Goal: Contribute content

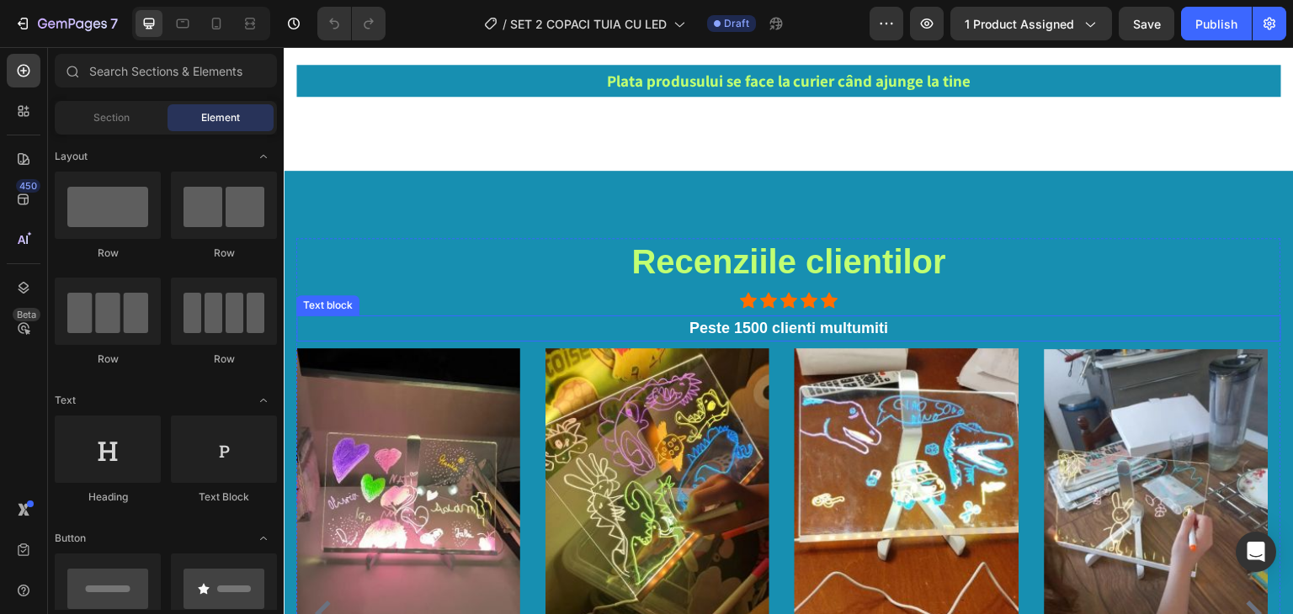
scroll to position [2609, 0]
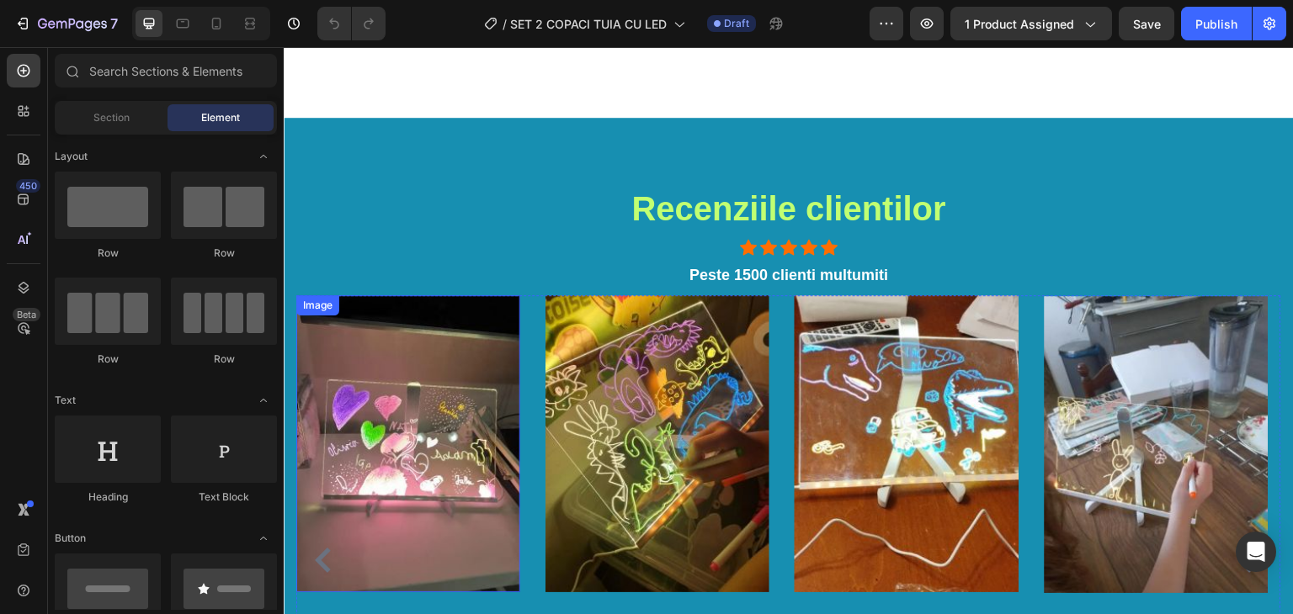
click at [419, 375] on img at bounding box center [408, 443] width 224 height 297
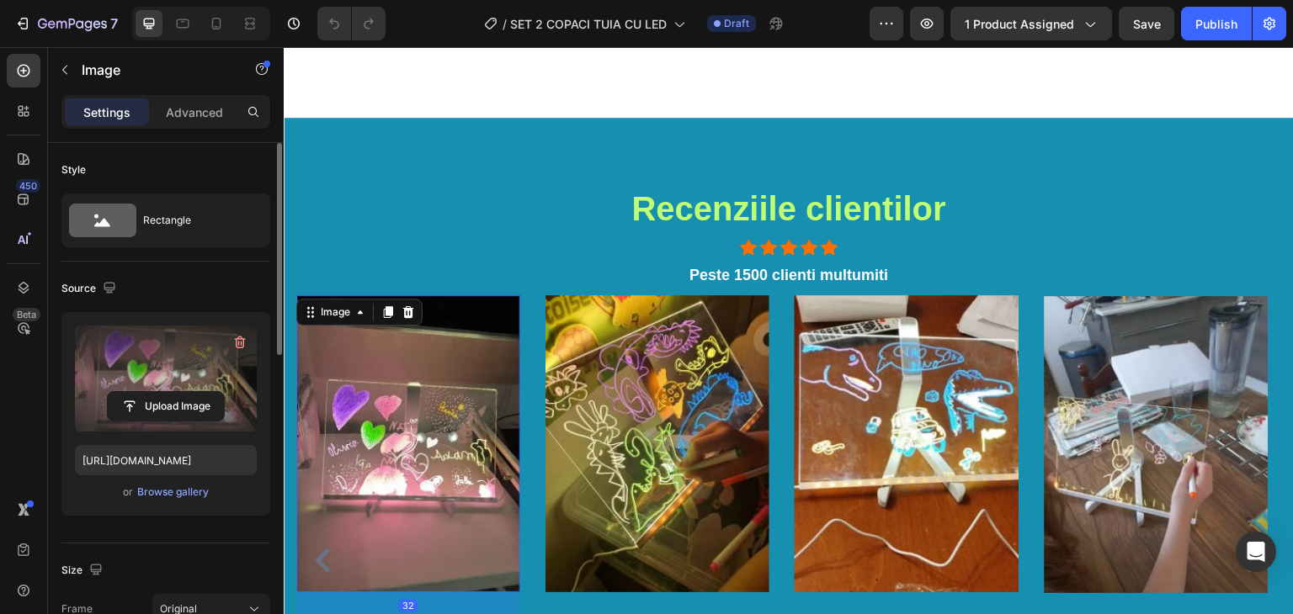
click at [197, 368] on label at bounding box center [166, 379] width 182 height 106
click at [197, 392] on input "file" at bounding box center [166, 406] width 116 height 29
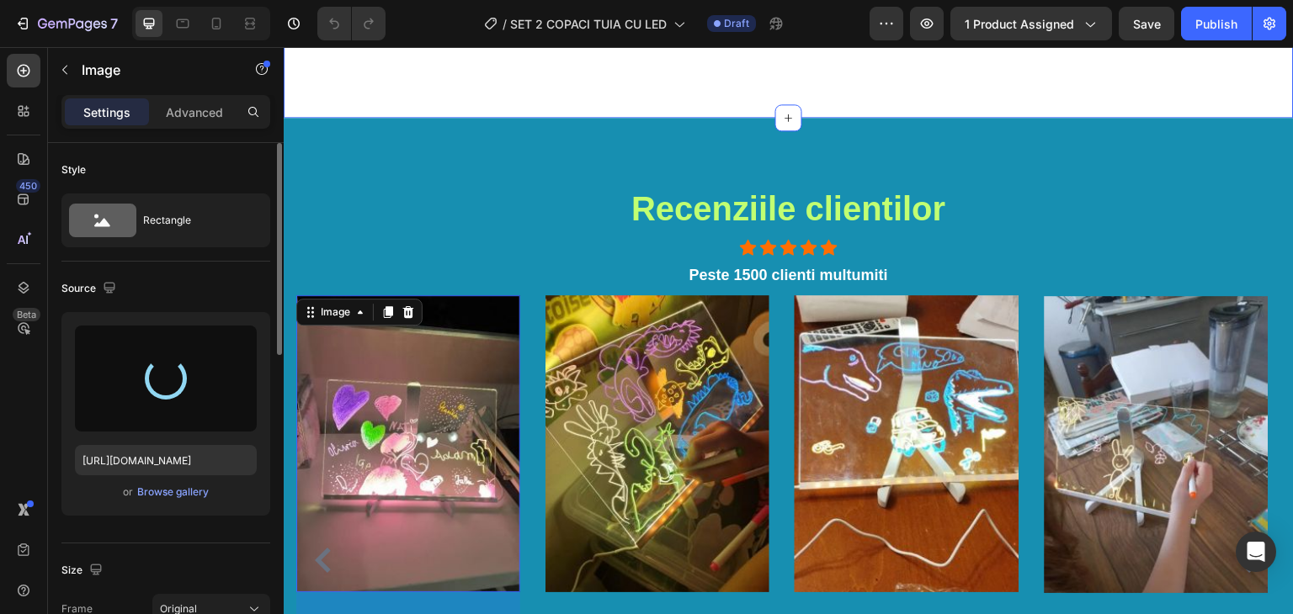
type input "[URL][DOMAIN_NAME]"
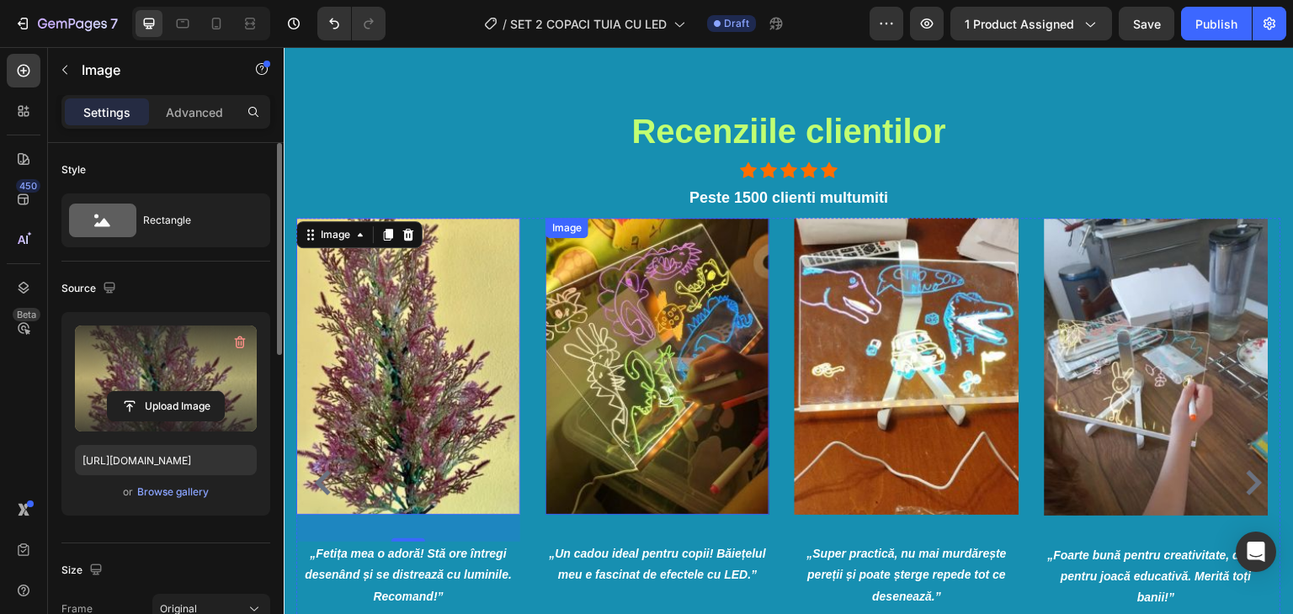
scroll to position [2693, 0]
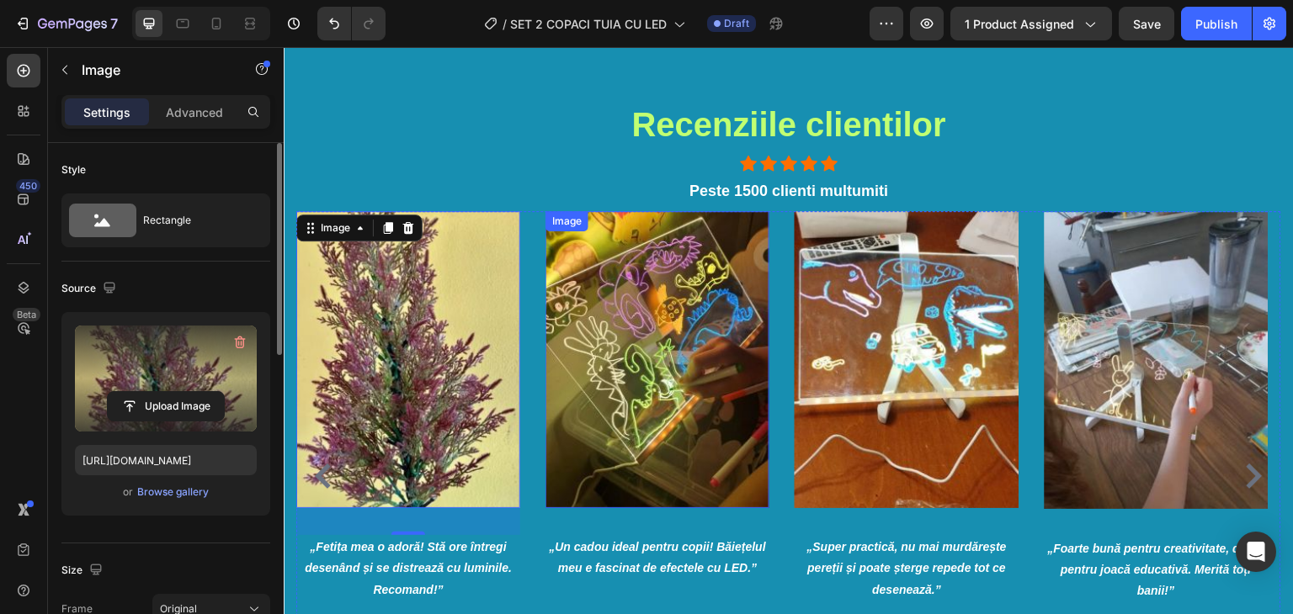
click at [646, 372] on img at bounding box center [657, 359] width 224 height 297
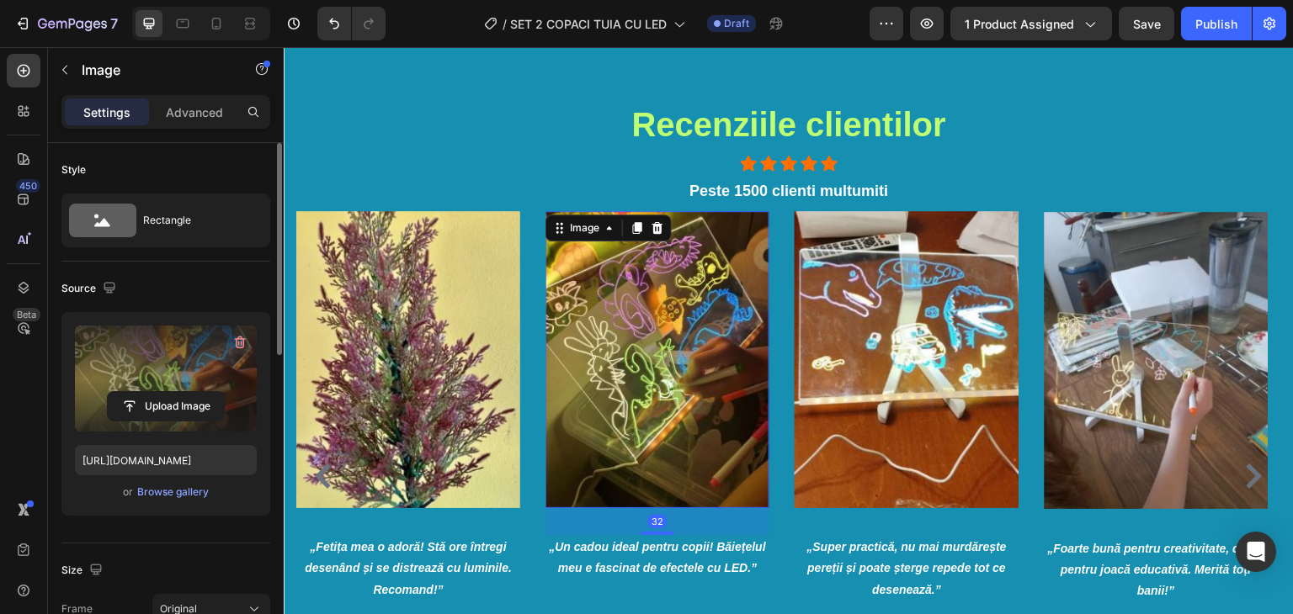
click at [152, 378] on label at bounding box center [166, 379] width 182 height 106
click at [152, 392] on input "file" at bounding box center [166, 406] width 116 height 29
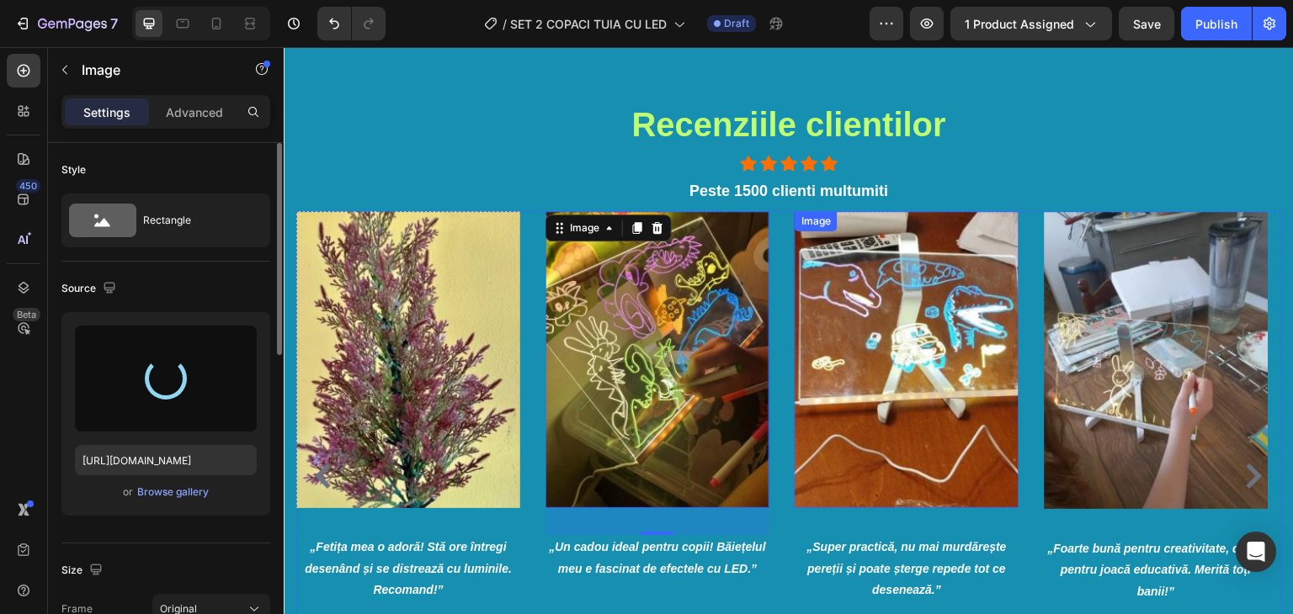
type input "[URL][DOMAIN_NAME]"
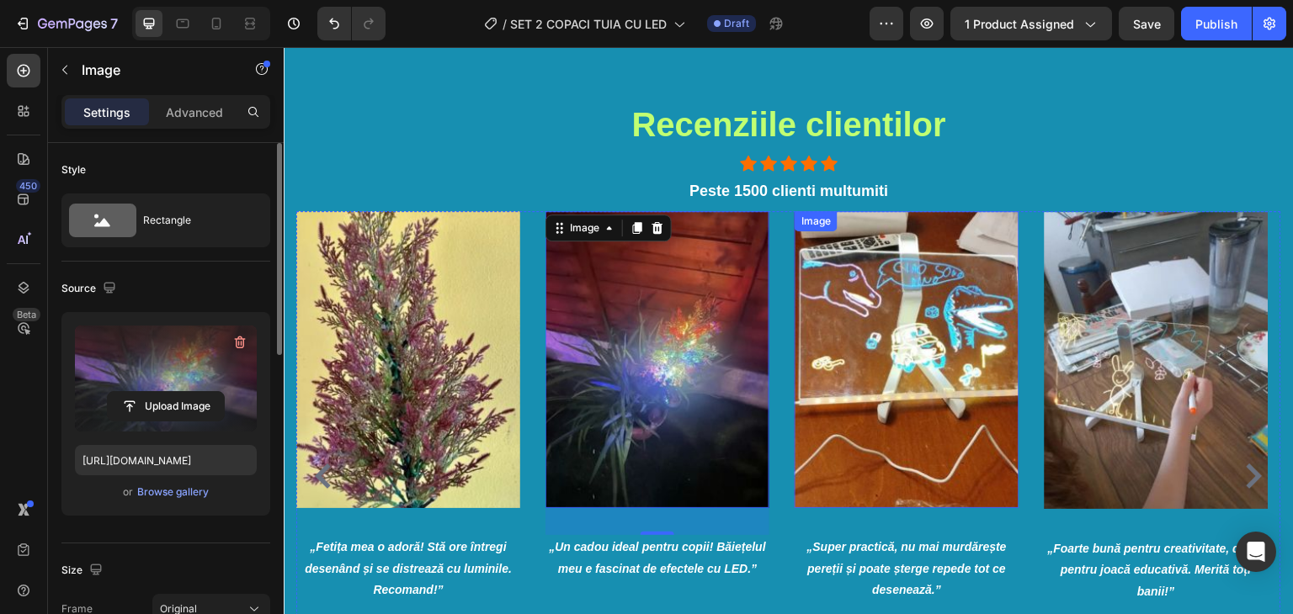
click at [933, 360] on img at bounding box center [906, 359] width 224 height 297
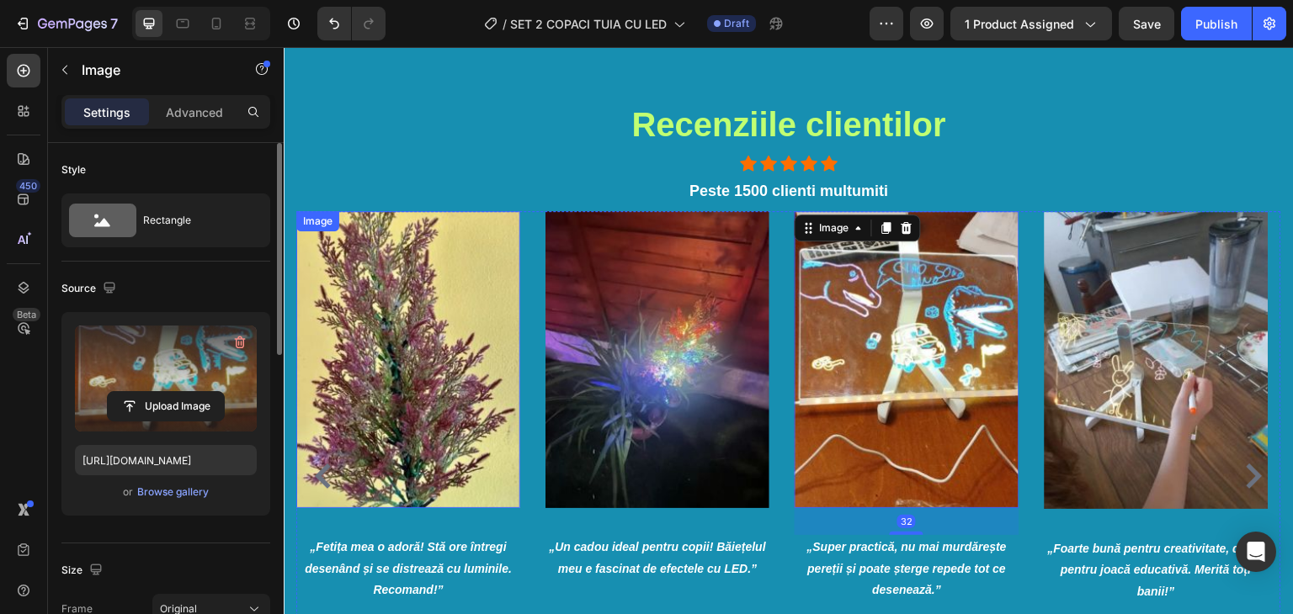
click at [213, 388] on label at bounding box center [166, 379] width 182 height 106
click at [213, 392] on input "file" at bounding box center [166, 406] width 116 height 29
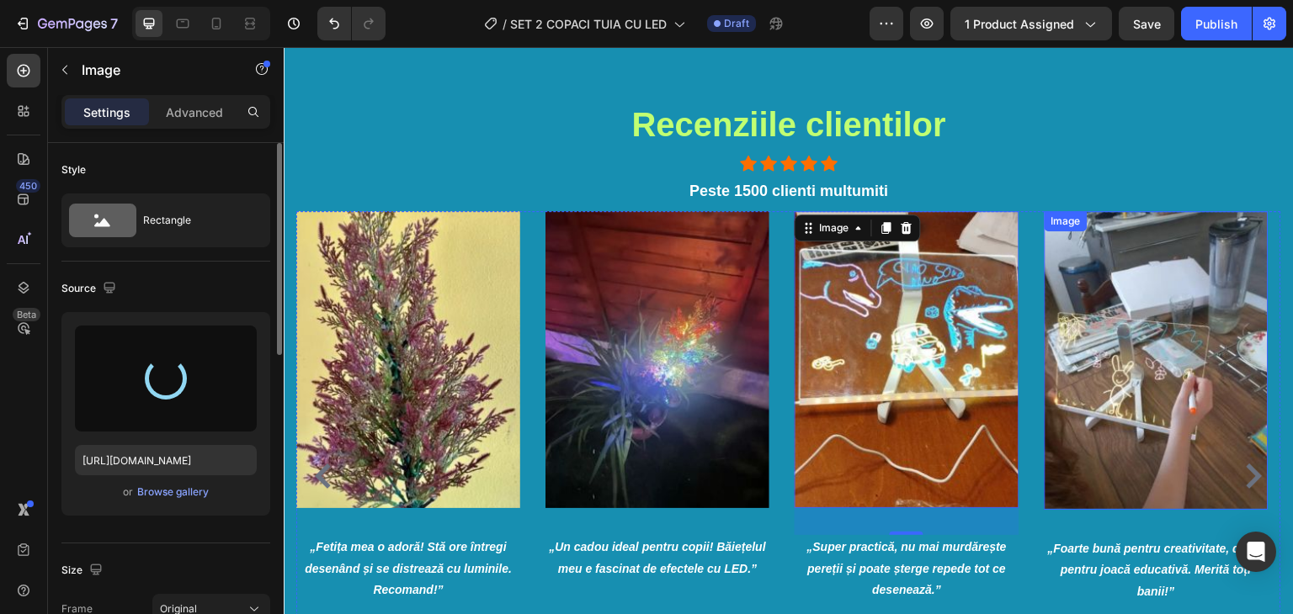
type input "[URL][DOMAIN_NAME]"
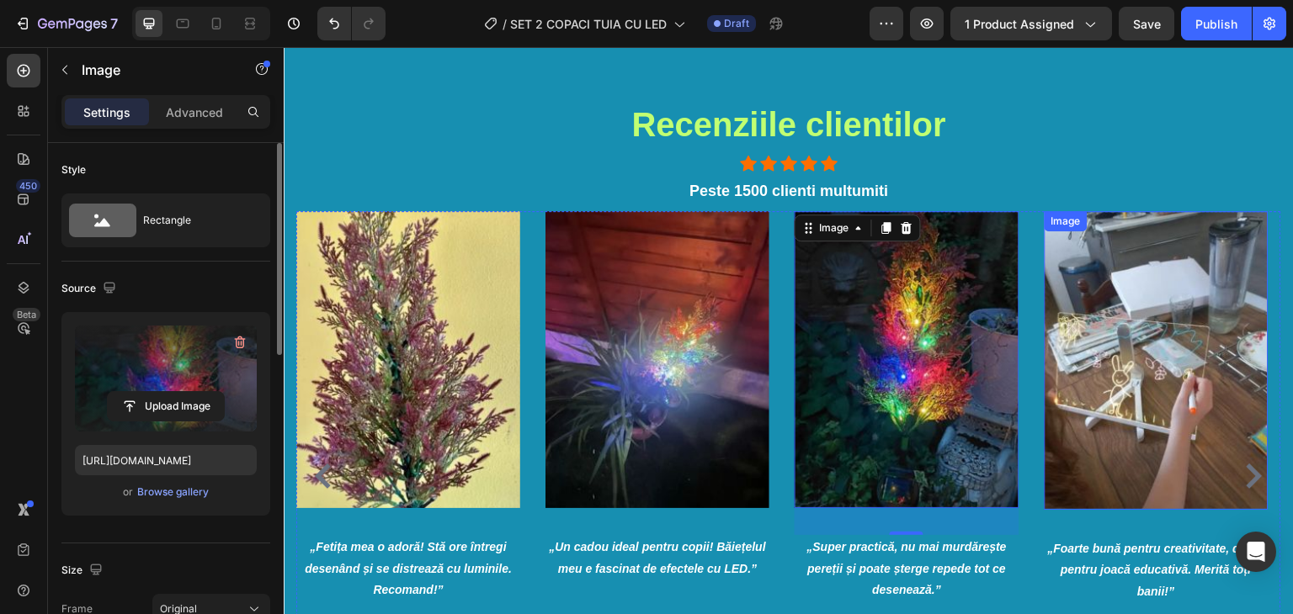
click at [1185, 415] on img at bounding box center [1156, 360] width 224 height 299
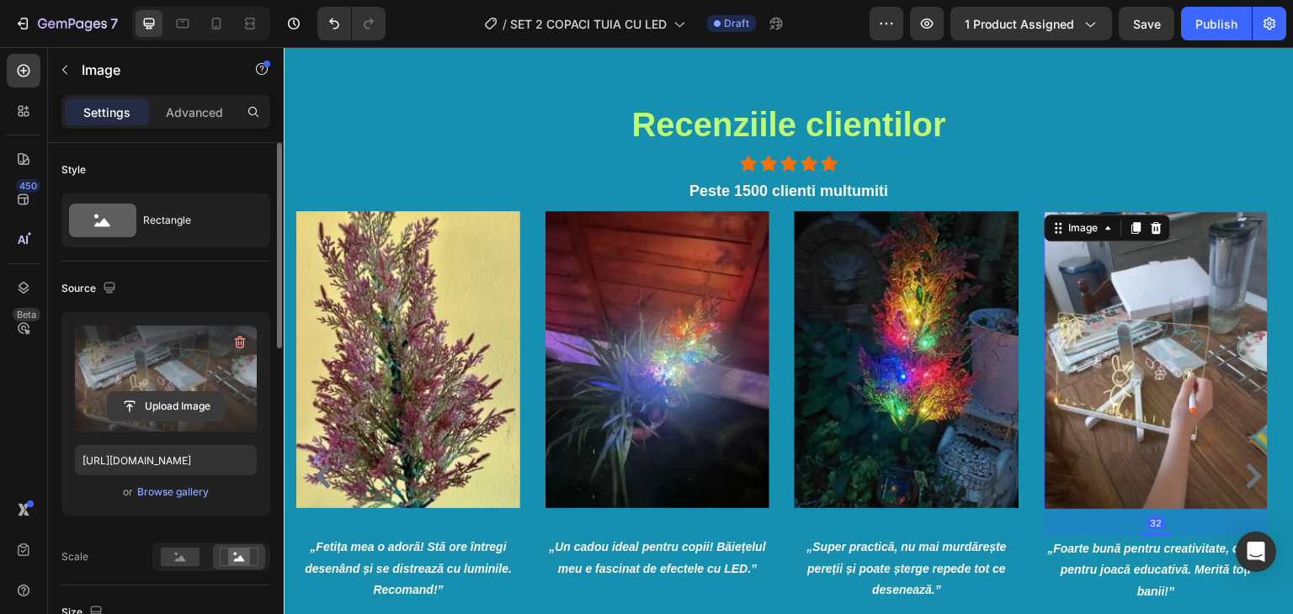
click at [162, 395] on input "file" at bounding box center [166, 406] width 116 height 29
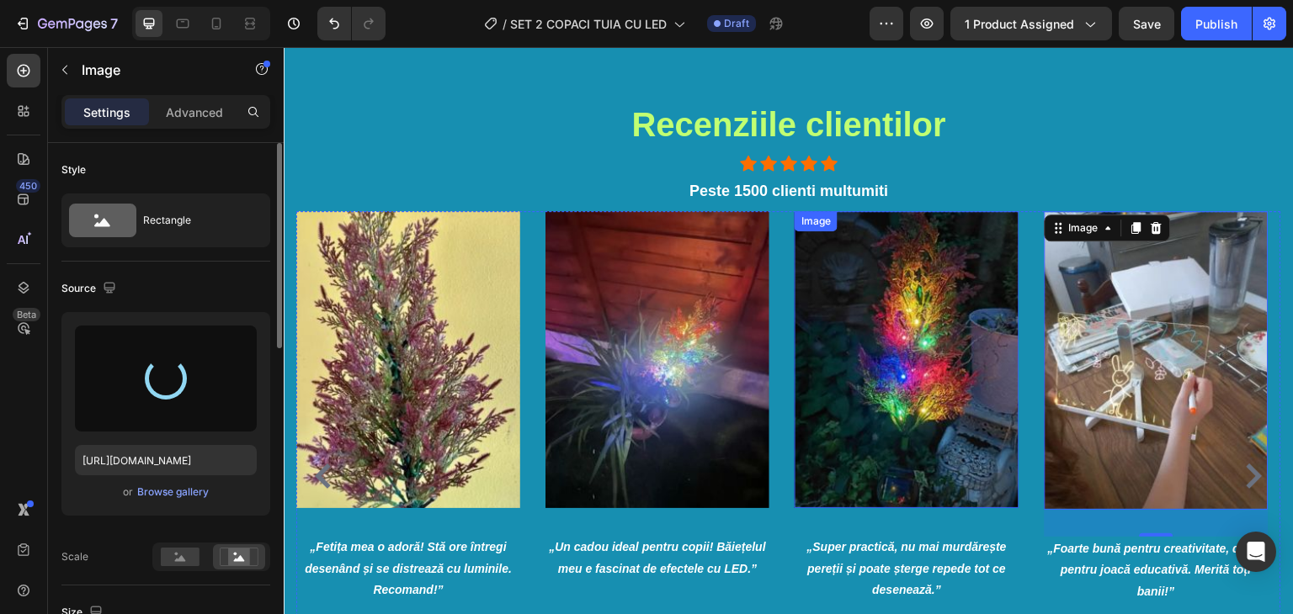
type input "[URL][DOMAIN_NAME]"
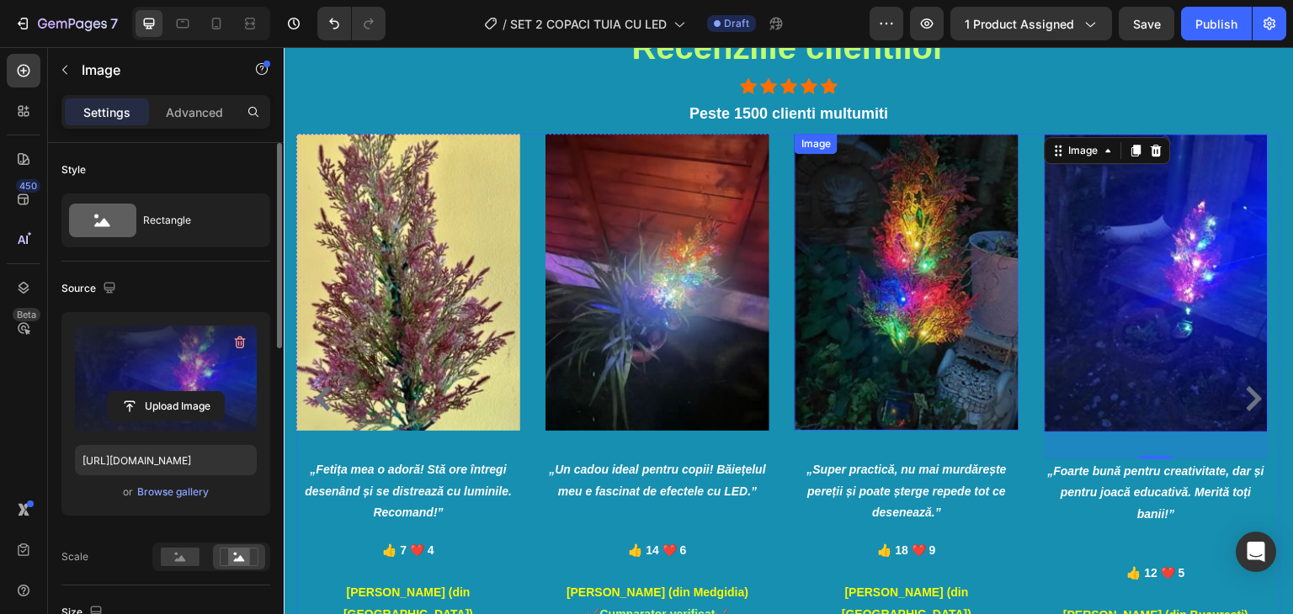
scroll to position [2777, 0]
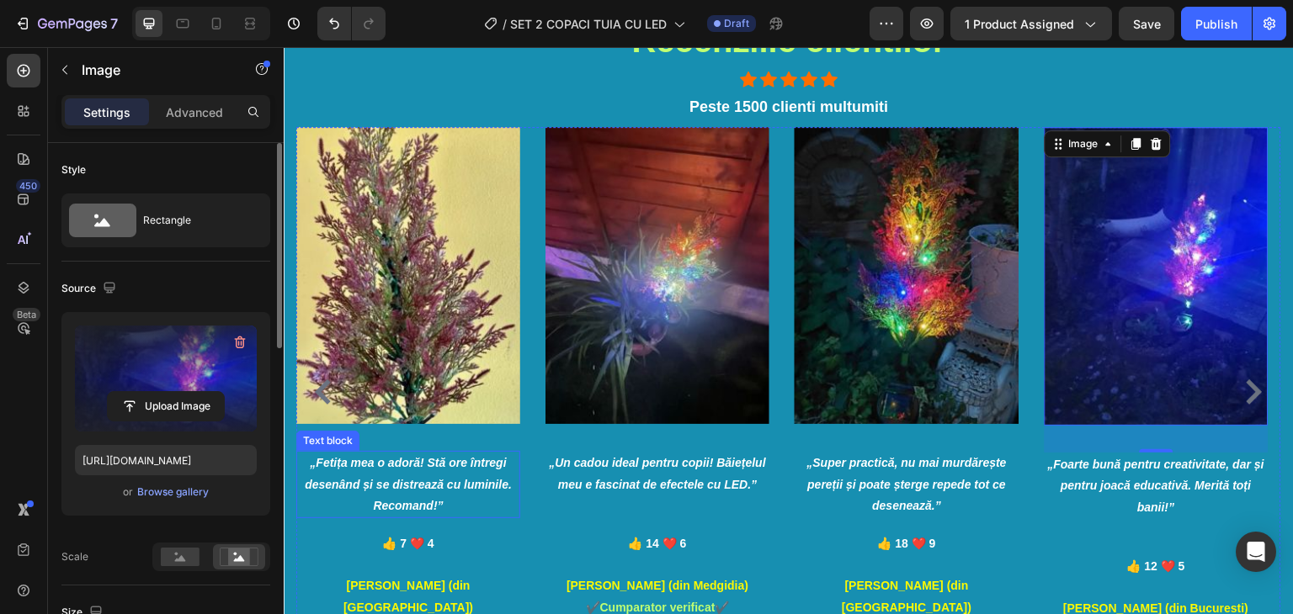
click at [427, 481] on icon "„Fetița mea o adoră! Stă ore întregi desenând și se distrează cu luminile. Reco…" at bounding box center [408, 484] width 207 height 56
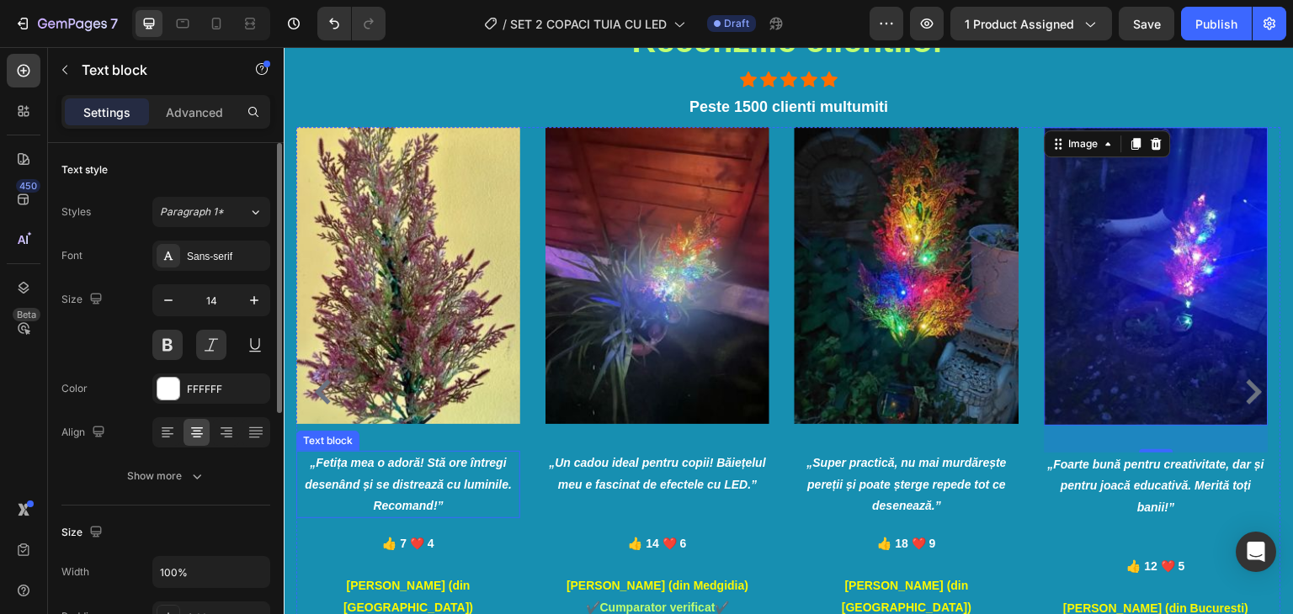
click at [425, 481] on icon "„Fetița mea o adoră! Stă ore întregi desenând și se distrează cu luminile. Reco…" at bounding box center [408, 484] width 207 height 56
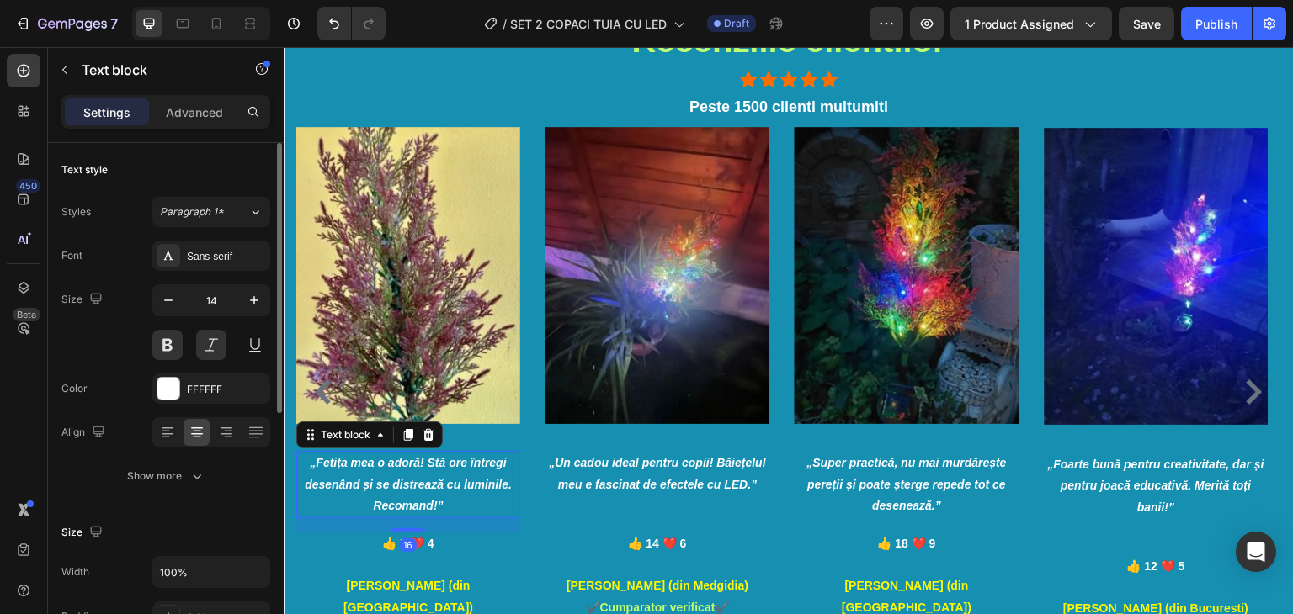
click at [425, 481] on icon "„Fetița mea o adoră! Stă ore întregi desenând și se distrează cu luminile. Reco…" at bounding box center [408, 484] width 207 height 56
click at [422, 476] on p "„Fetița mea o adoră! Stă ore întregi desenând și se distrează cu luminile. Reco…" at bounding box center [408, 485] width 220 height 64
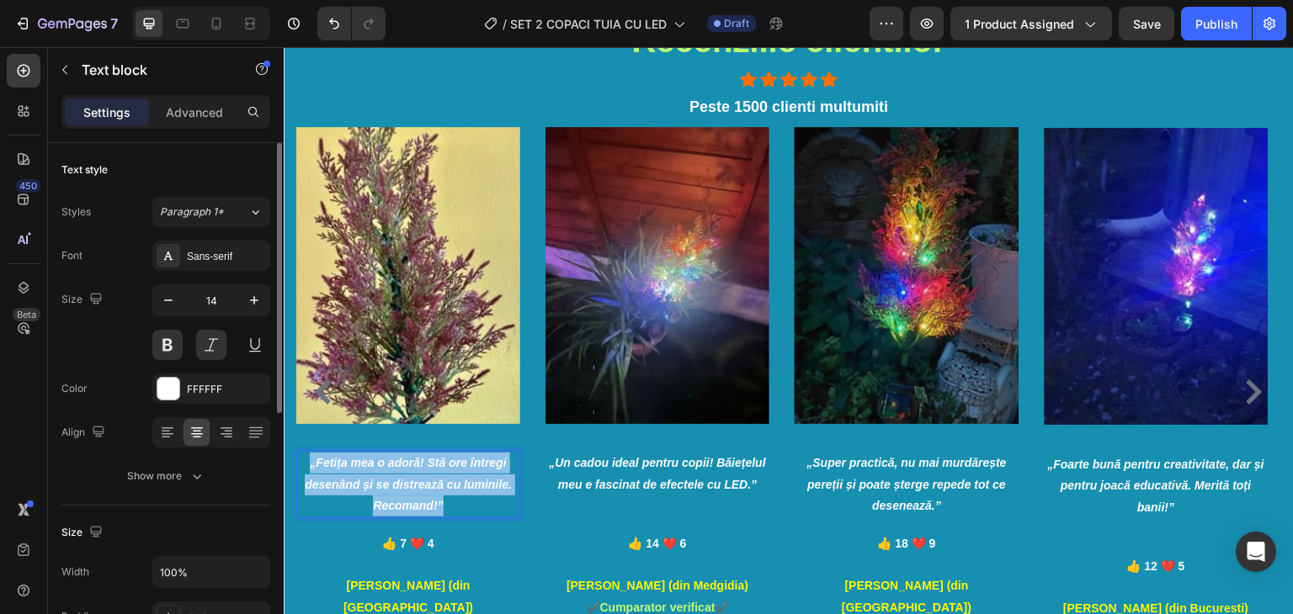
click at [422, 476] on p "„Fetița mea o adoră! Stă ore întregi desenând și se distrează cu luminile. Reco…" at bounding box center [408, 485] width 220 height 64
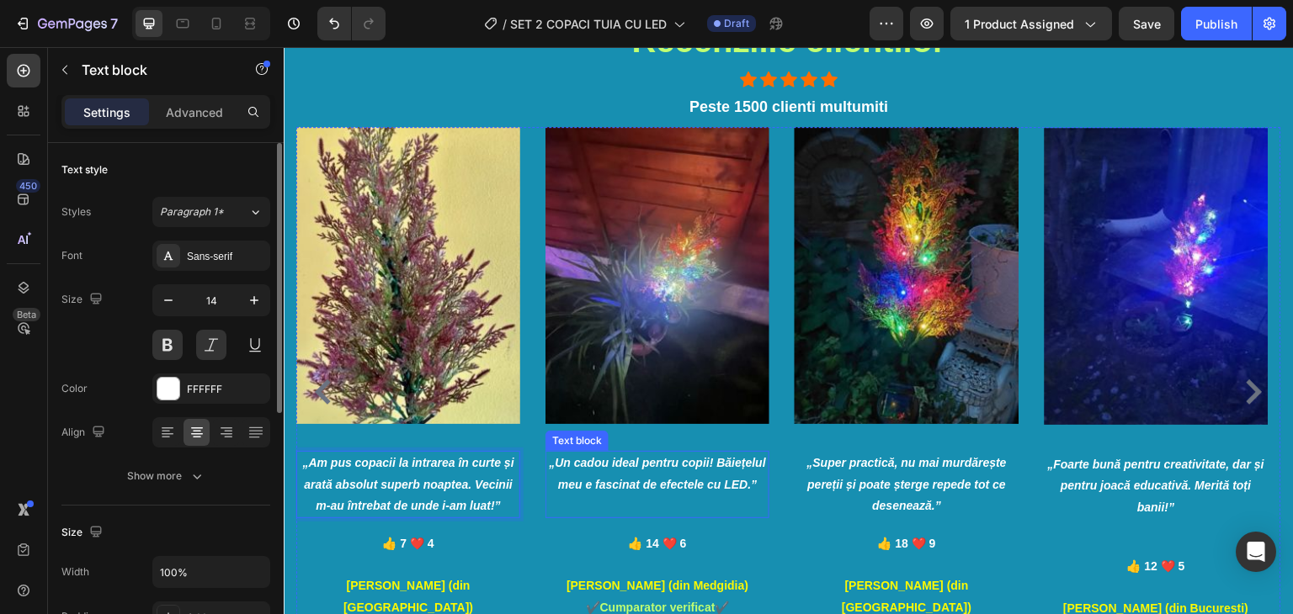
click at [664, 486] on icon "„Un cadou ideal pentru copii! Băiețelul meu e fascinat de efectele cu LED.”" at bounding box center [658, 473] width 216 height 35
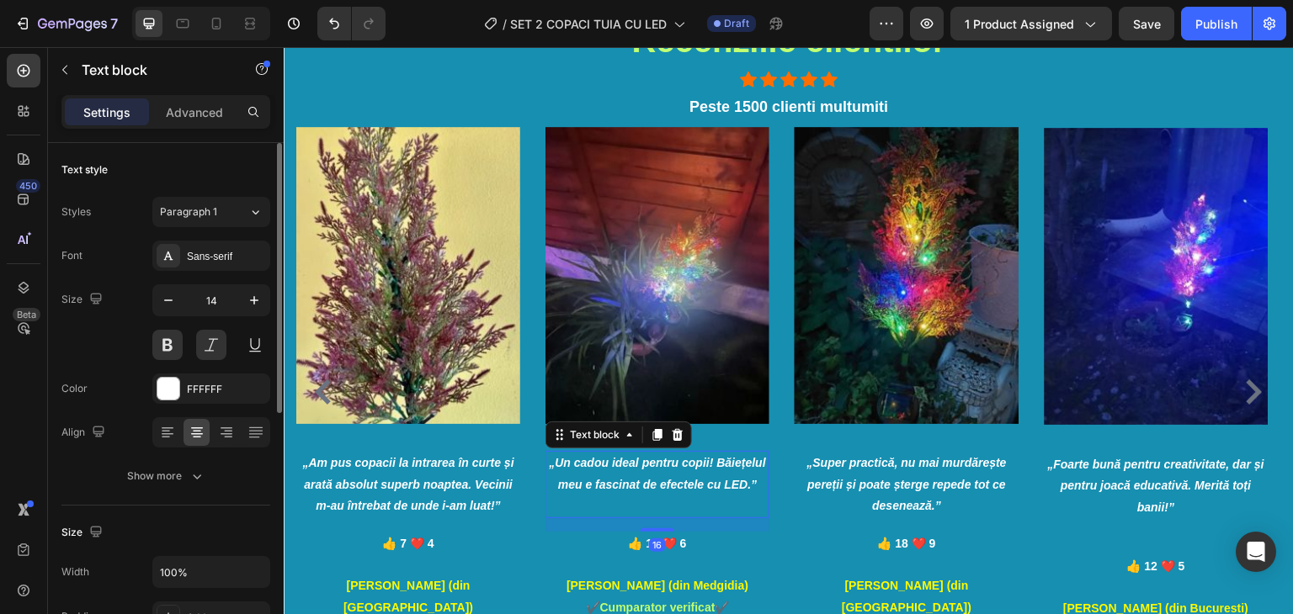
click at [664, 475] on p "„Un cadou ideal pentru copii! Băiețelul meu e fascinat de efectele cu LED.”" at bounding box center [657, 474] width 220 height 42
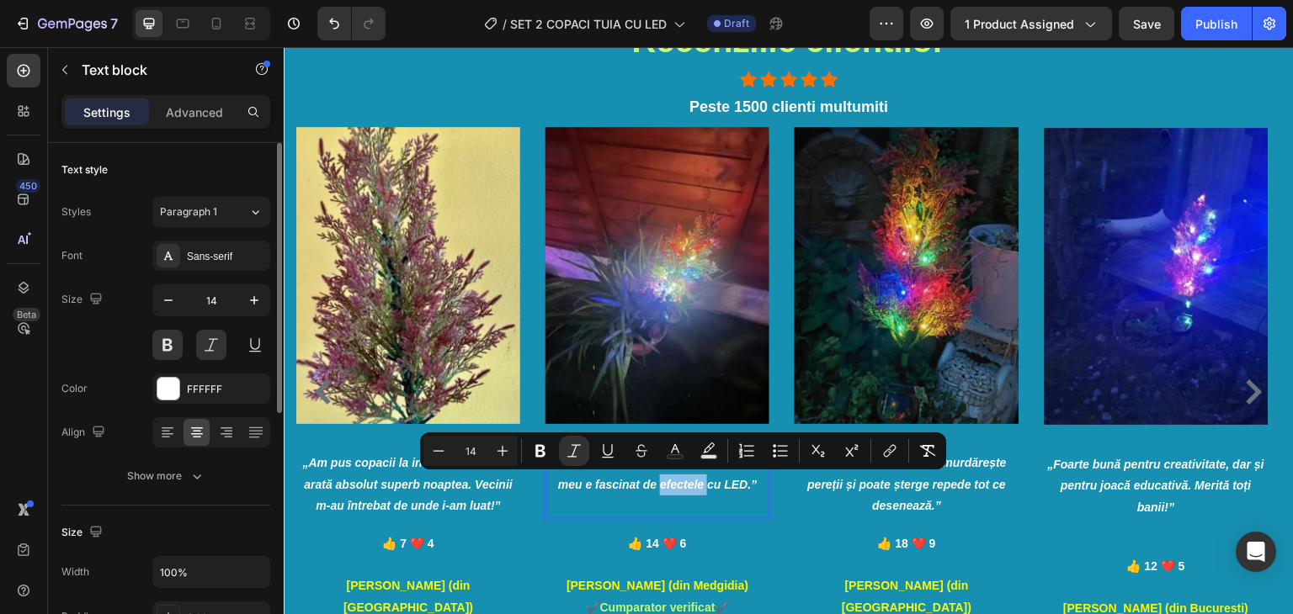
click at [664, 475] on p "„Un cadou ideal pentru copii! Băiețelul meu e fascinat de efectele cu LED.”" at bounding box center [657, 474] width 220 height 42
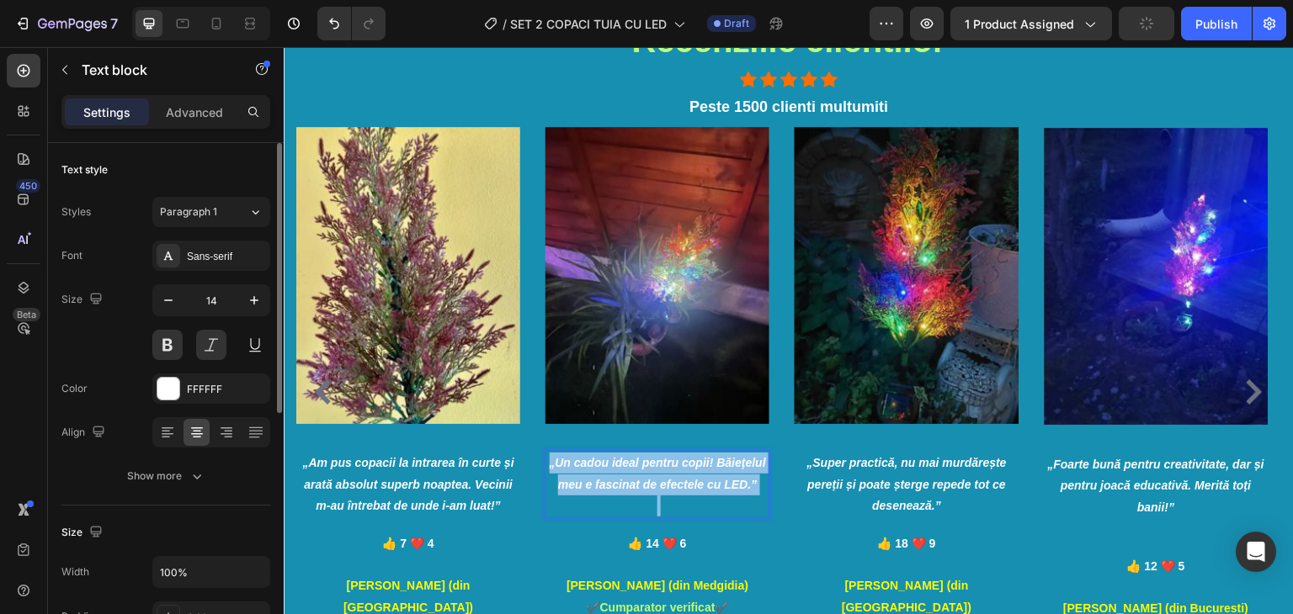
click at [664, 475] on p "„Un cadou ideal pentru copii! Băiețelul meu e fascinat de efectele cu LED.”" at bounding box center [657, 474] width 220 height 42
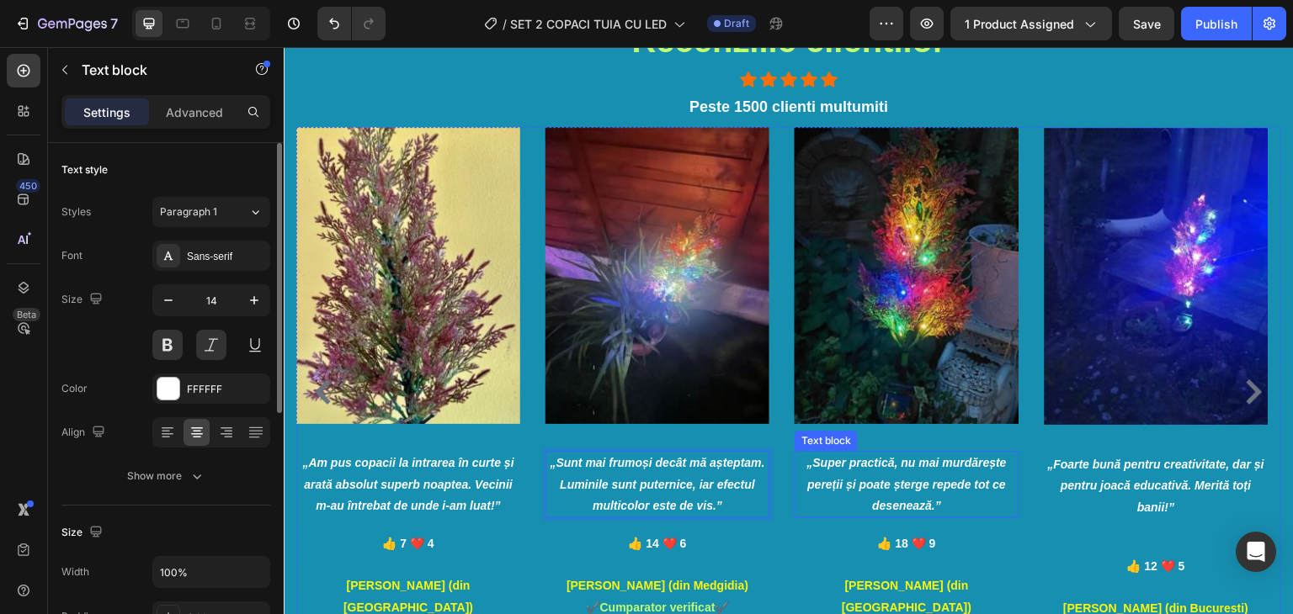
click at [937, 474] on p "„Super practică, nu mai murdărește pereții și poate șterge repede tot ce desene…" at bounding box center [906, 485] width 220 height 64
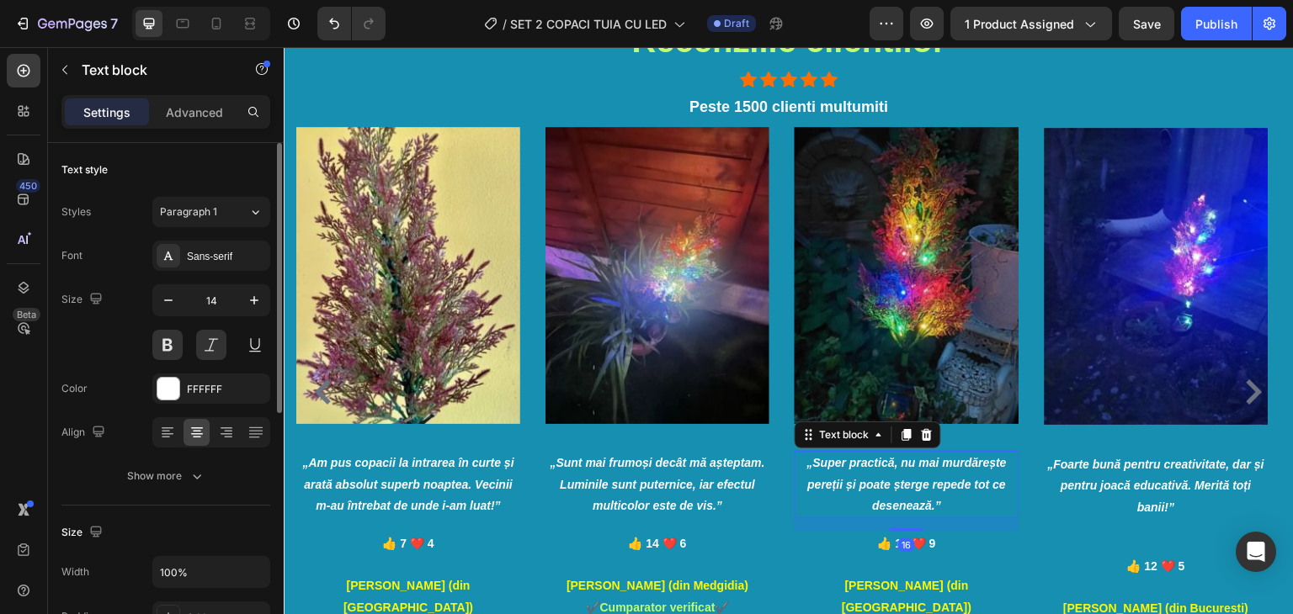
click at [937, 474] on p "„Super practică, nu mai murdărește pereții și poate șterge repede tot ce desene…" at bounding box center [906, 485] width 220 height 64
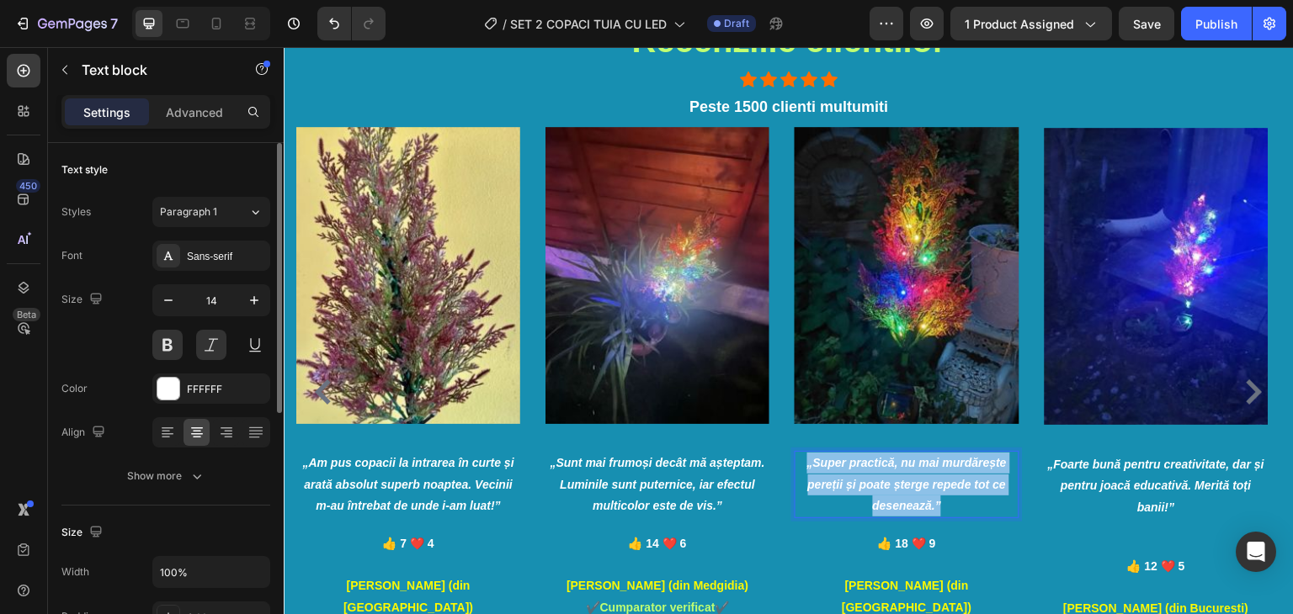
click at [937, 474] on p "„Super practică, nu mai murdărește pereții și poate șterge repede tot ce desene…" at bounding box center [906, 485] width 220 height 64
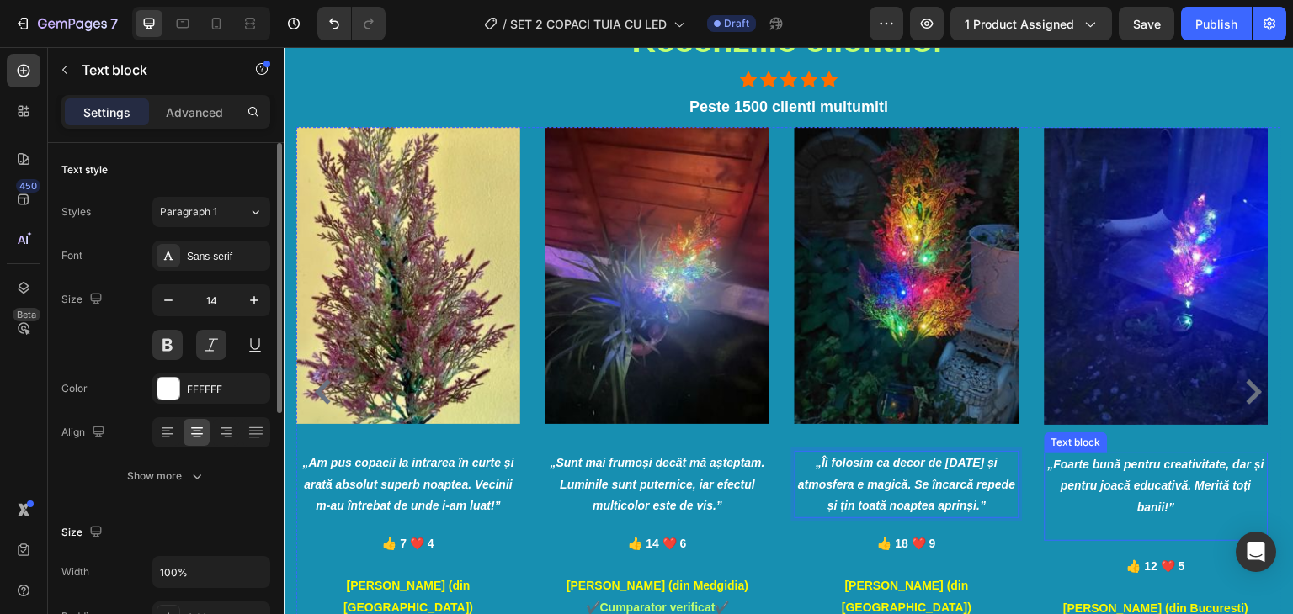
click at [1160, 484] on icon "„Foarte bună pentru creativitate, dar și pentru joacă educativă. Merită toți ba…" at bounding box center [1156, 486] width 217 height 56
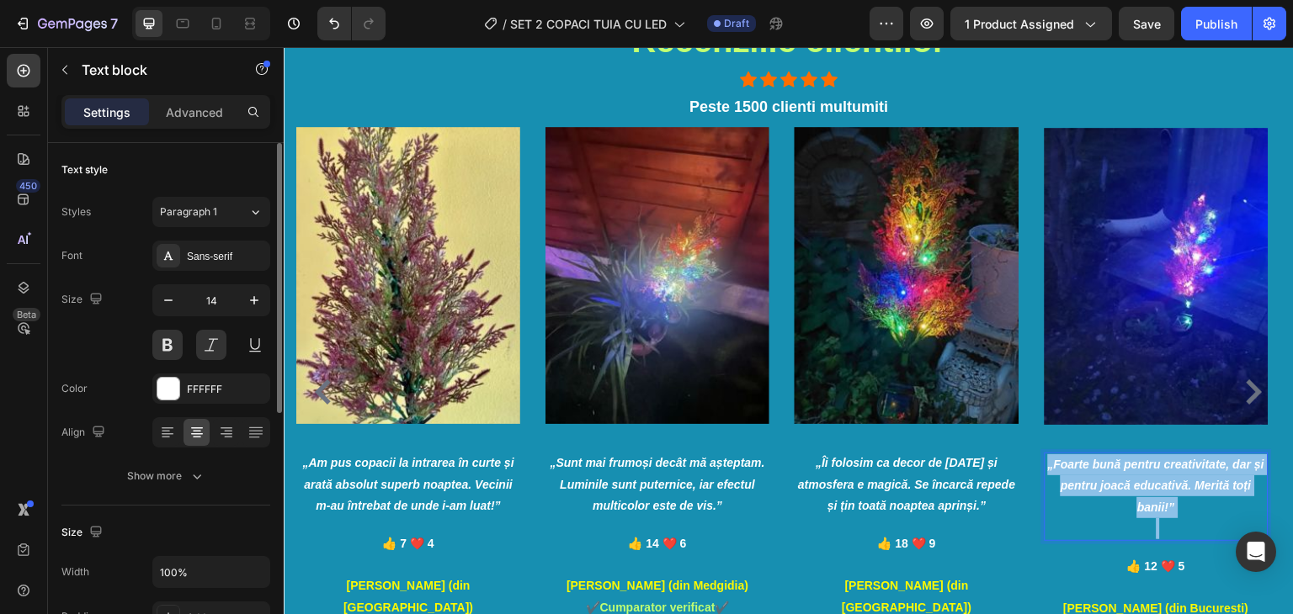
click at [1160, 484] on icon "„Foarte bună pentru creativitate, dar și pentru joacă educativă. Merită toți ba…" at bounding box center [1156, 486] width 217 height 56
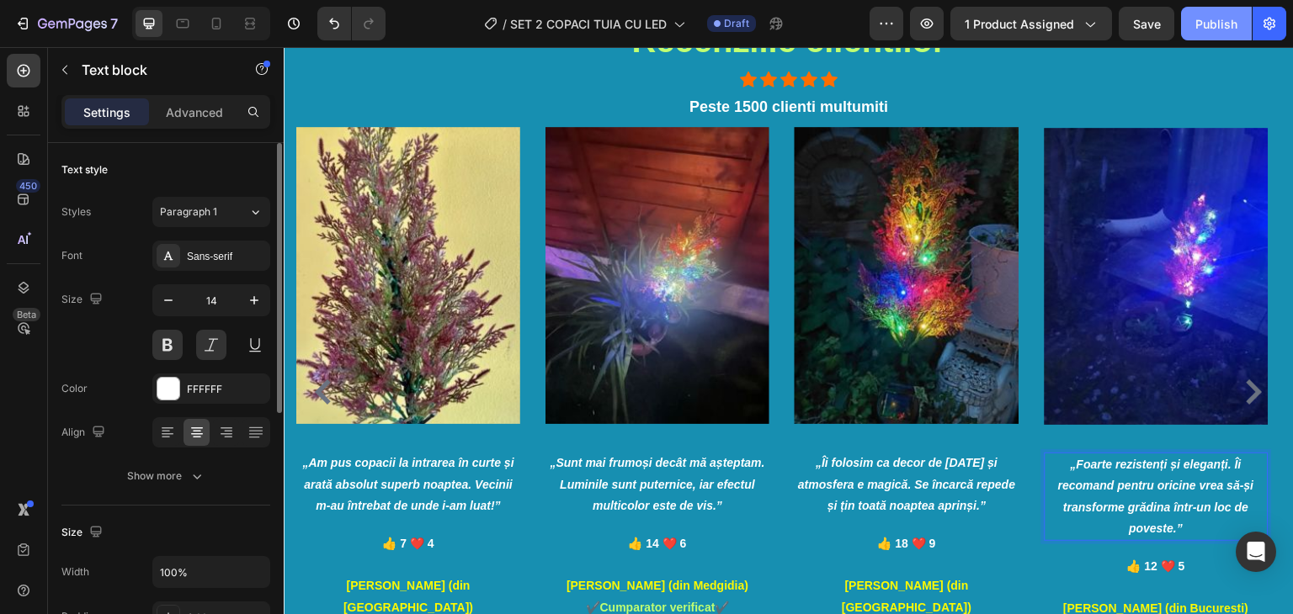
click at [1214, 34] on button "Publish" at bounding box center [1216, 24] width 71 height 34
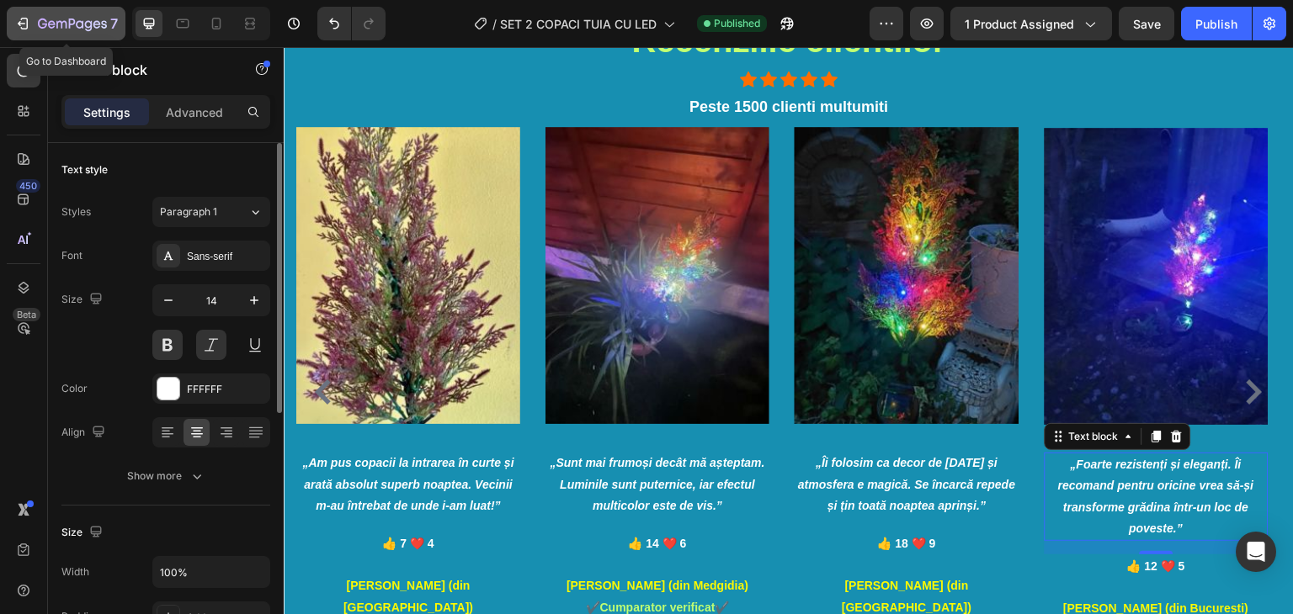
click at [63, 9] on button "7" at bounding box center [66, 24] width 119 height 34
